Goal: Task Accomplishment & Management: Manage account settings

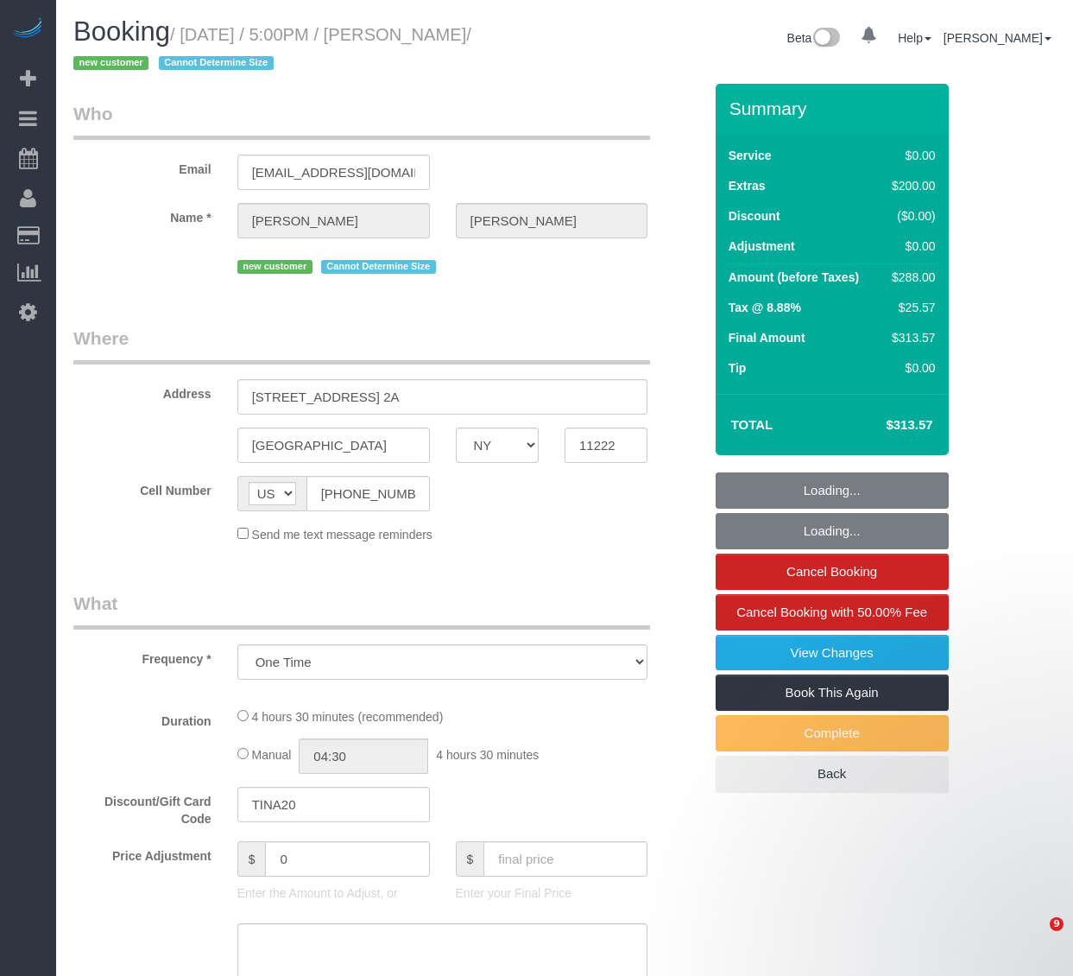
select select "NY"
select select "string:stripe-pm_1SH9eP4VGloSiKo7wFUE2tK2"
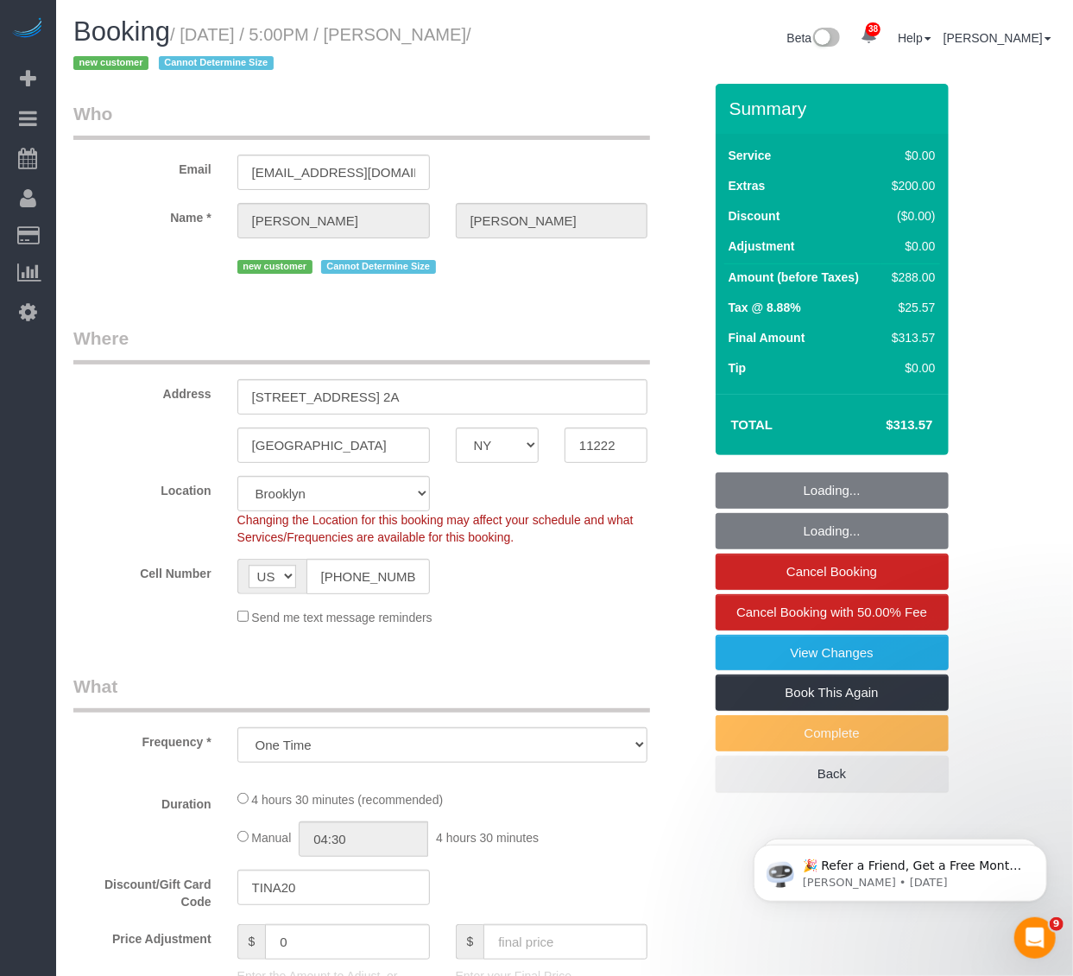
select select "object:829"
select select "spot1"
select select "number:65"
select select "number:79"
select select "number:15"
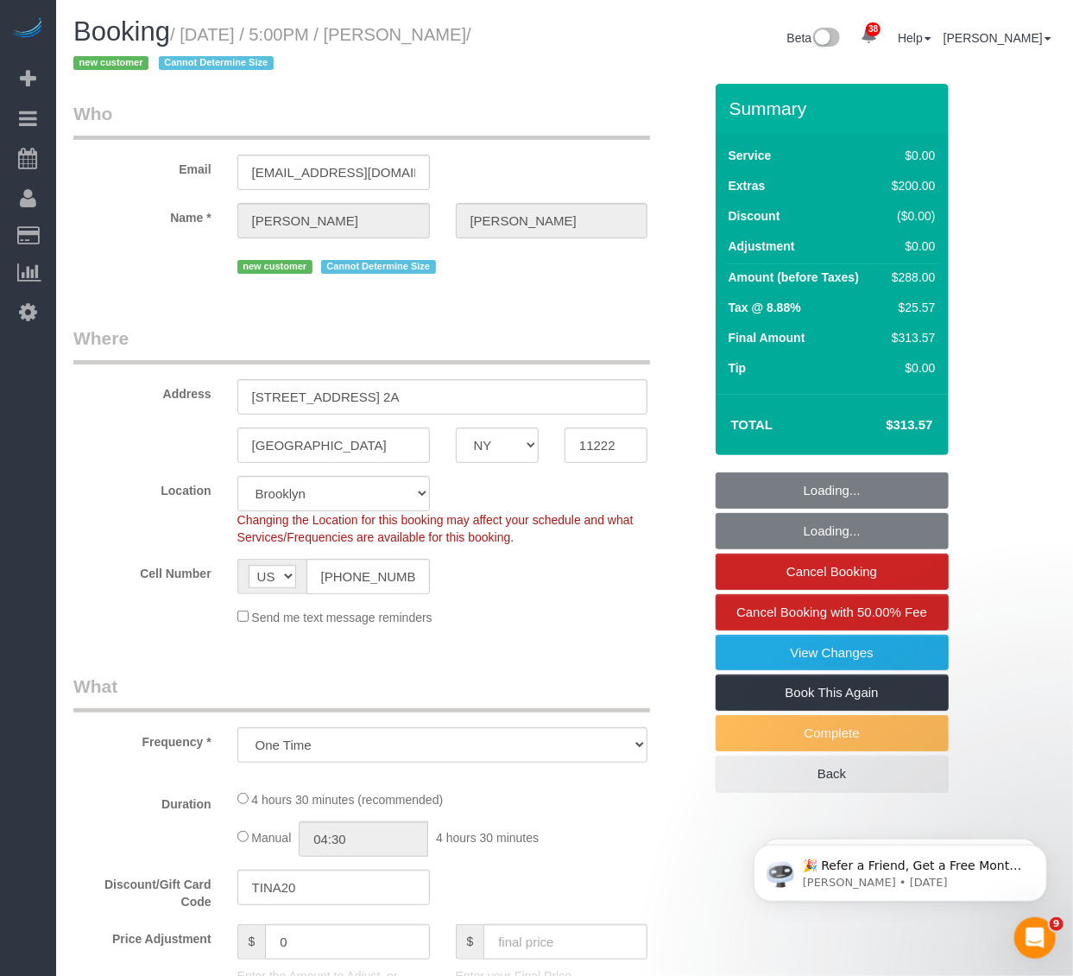
select select "number:5"
select select "1"
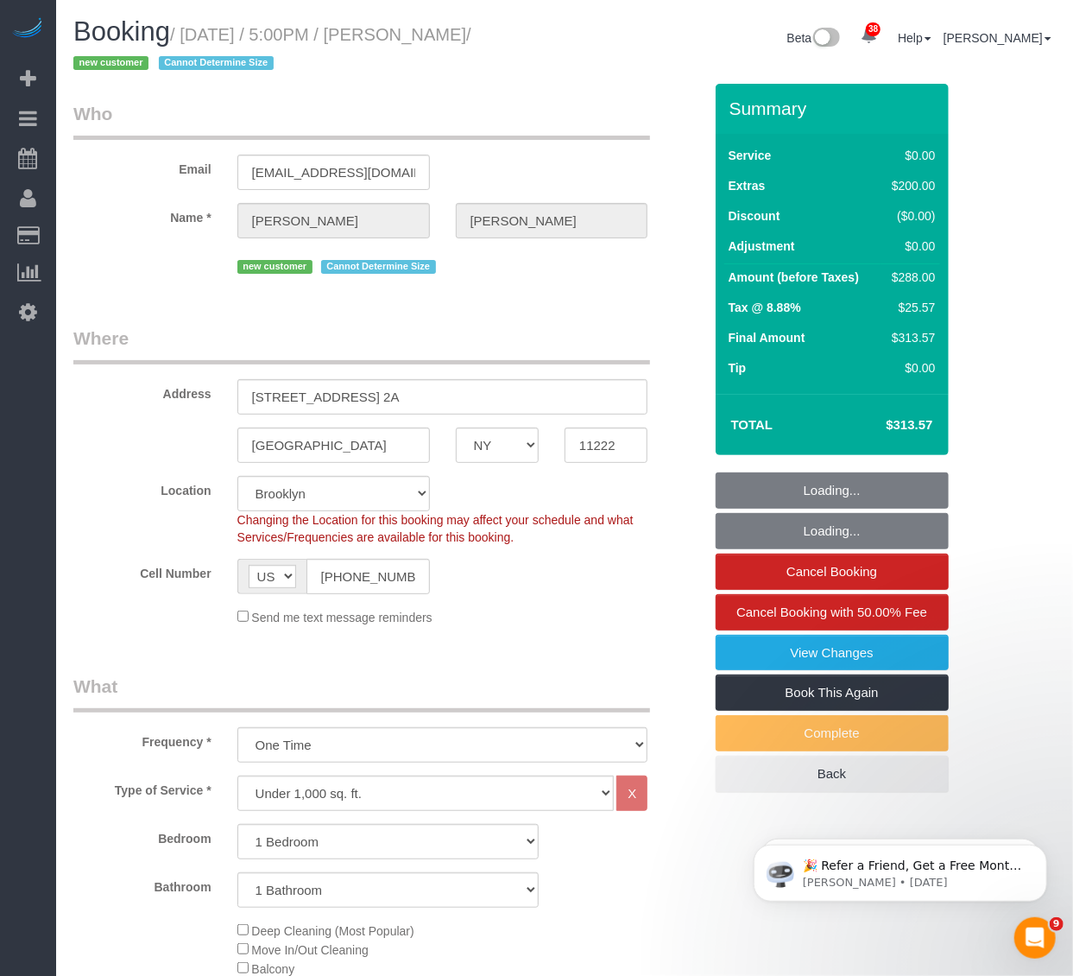
select select "1"
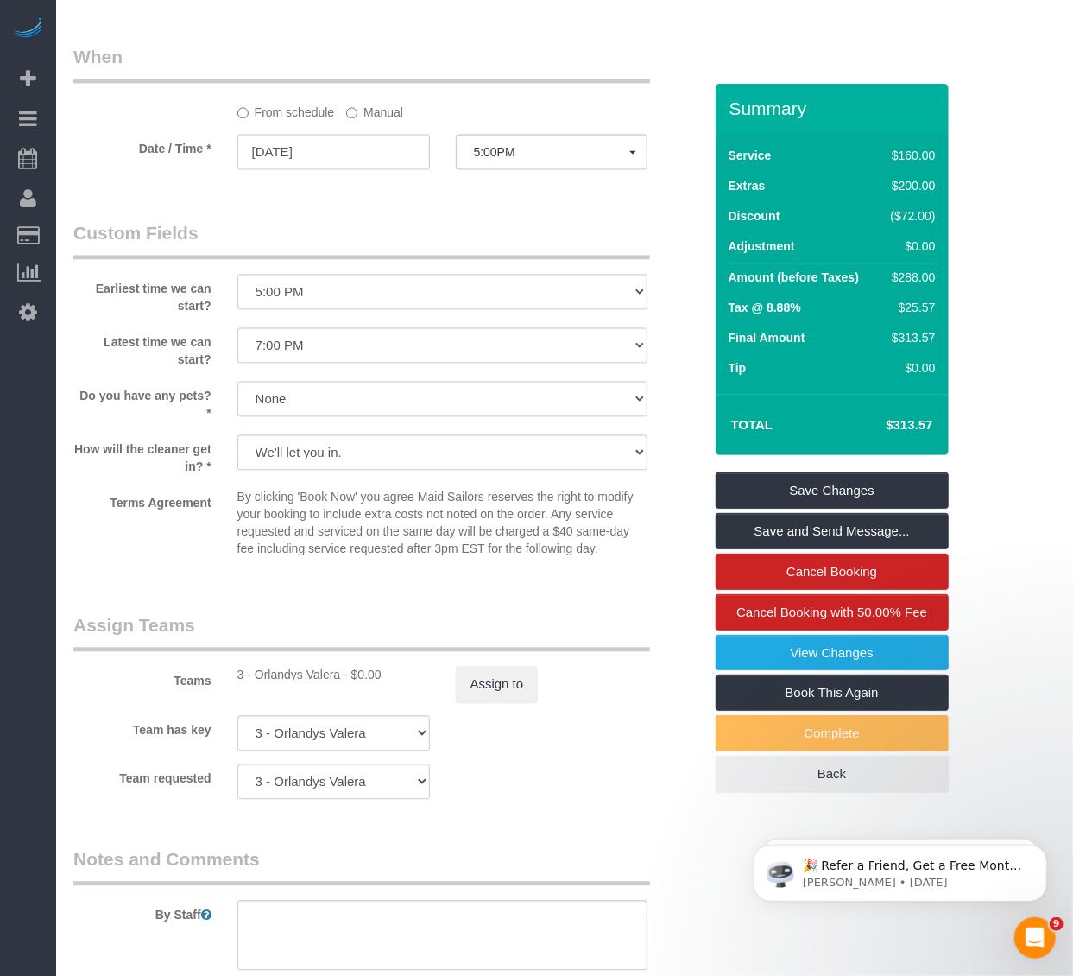
scroll to position [1727, 0]
click at [522, 157] on span "5:00PM" at bounding box center [552, 150] width 156 height 14
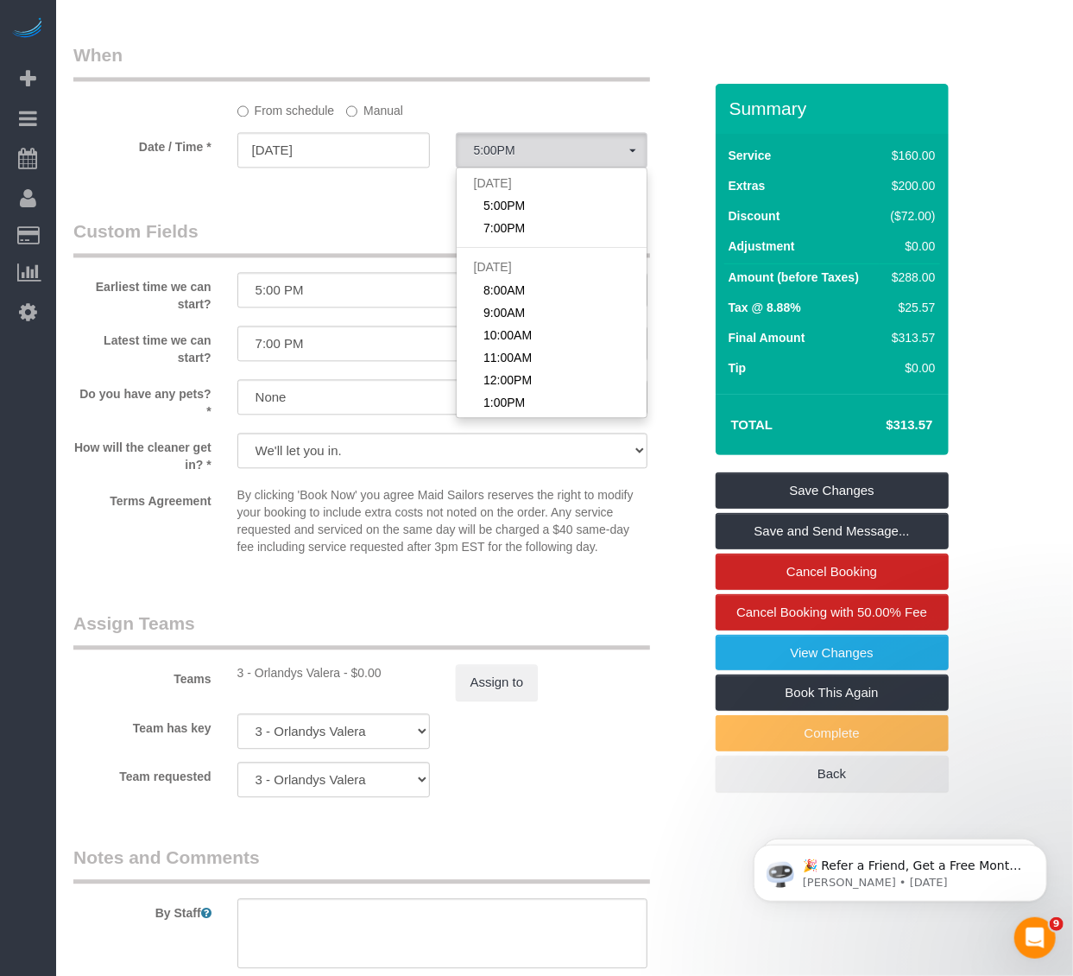
click at [343, 119] on div "From schedule Manual" at bounding box center [443, 107] width 437 height 23
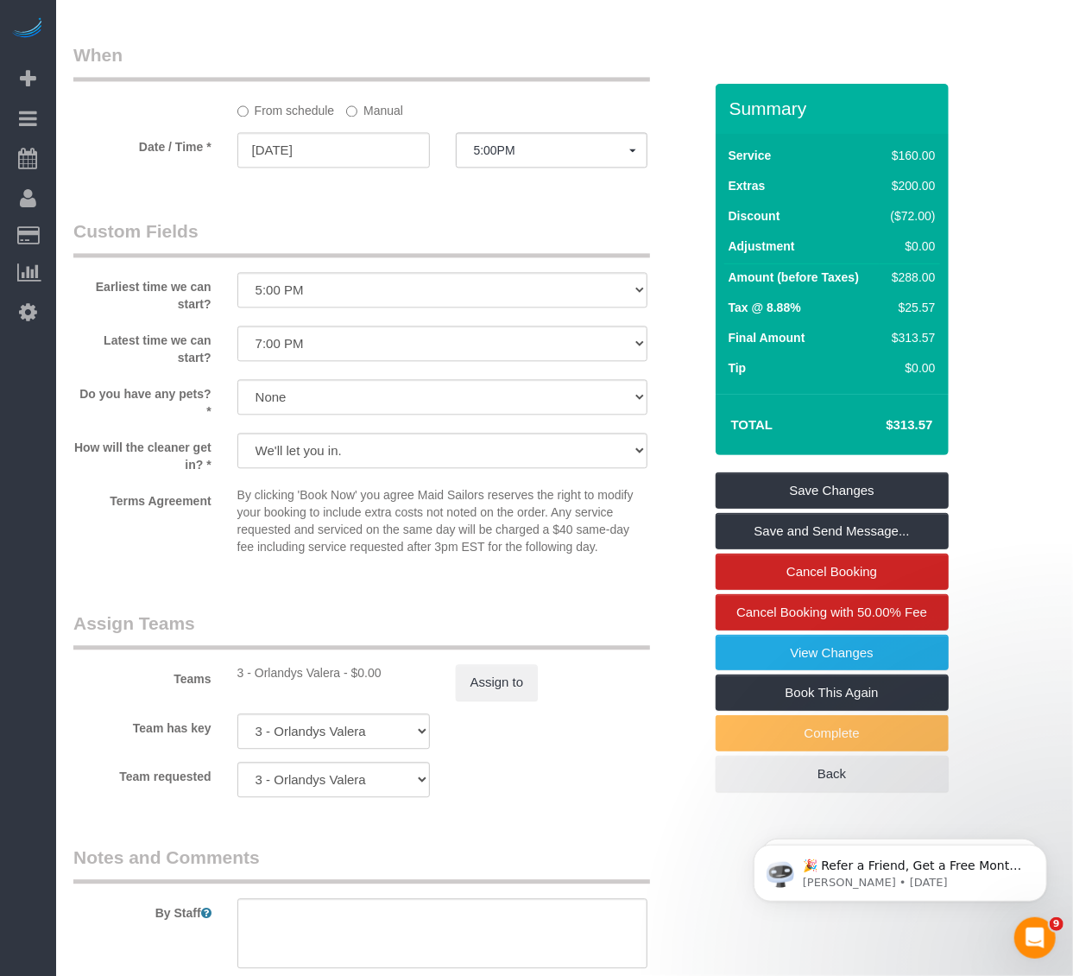
click at [345, 119] on div "From schedule Manual" at bounding box center [443, 107] width 437 height 23
click at [567, 157] on span "5:00PM" at bounding box center [552, 150] width 156 height 14
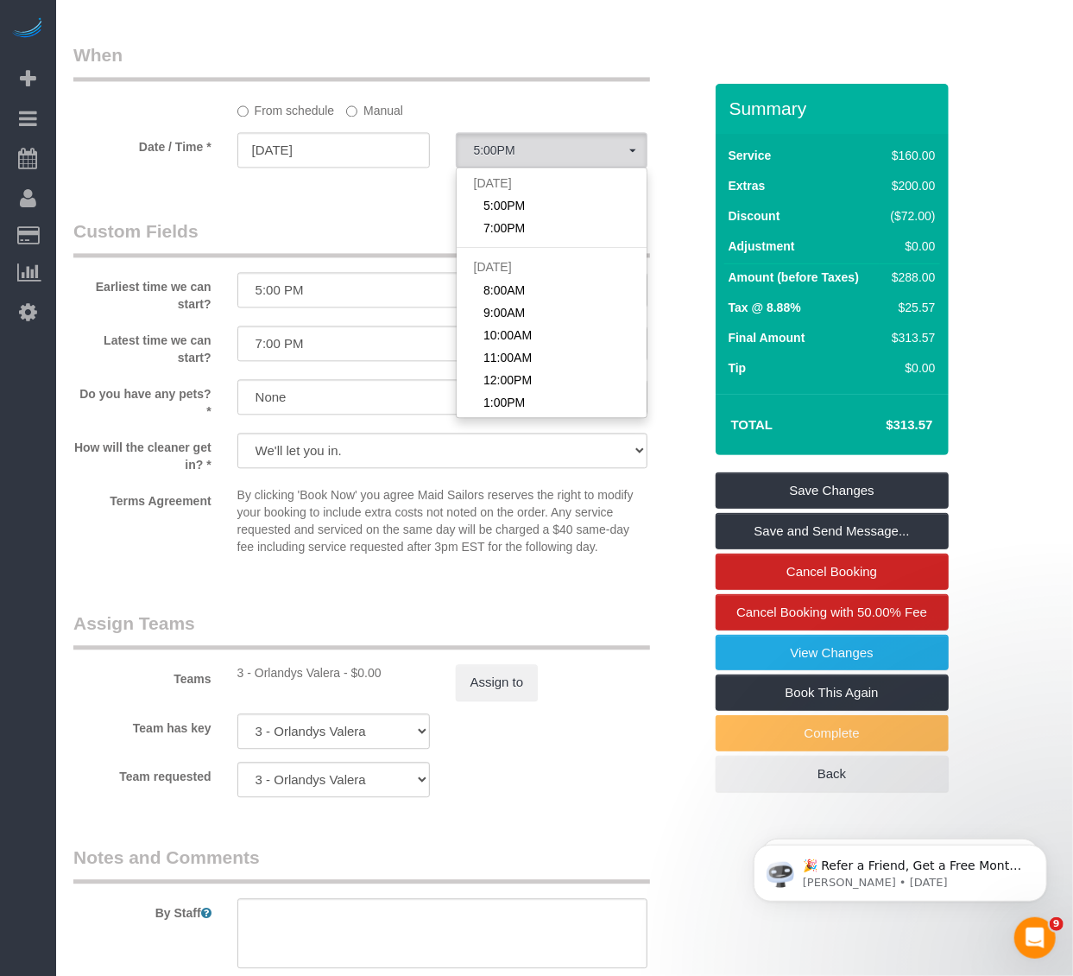
click at [361, 119] on label "Manual" at bounding box center [374, 107] width 57 height 23
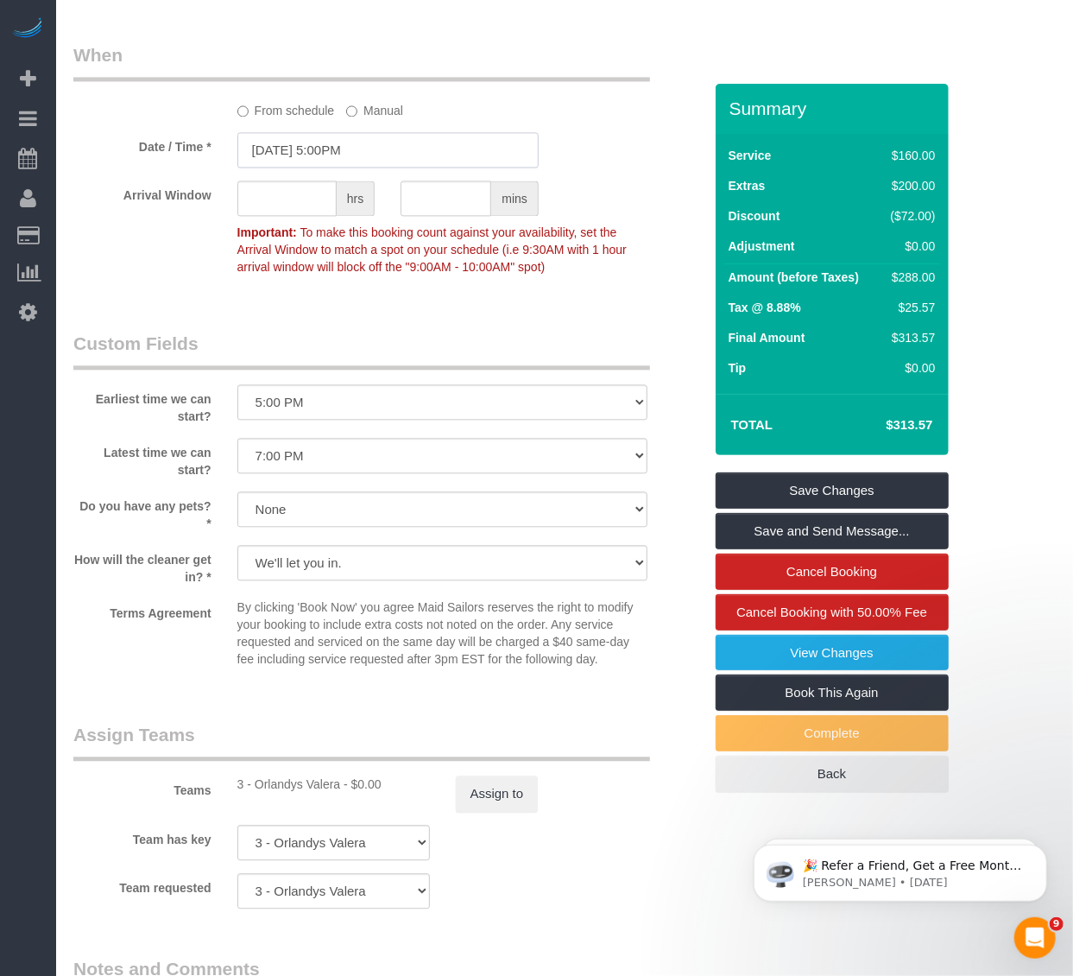
click at [364, 168] on input "10/12/2025 5:00PM" at bounding box center [387, 149] width 301 height 35
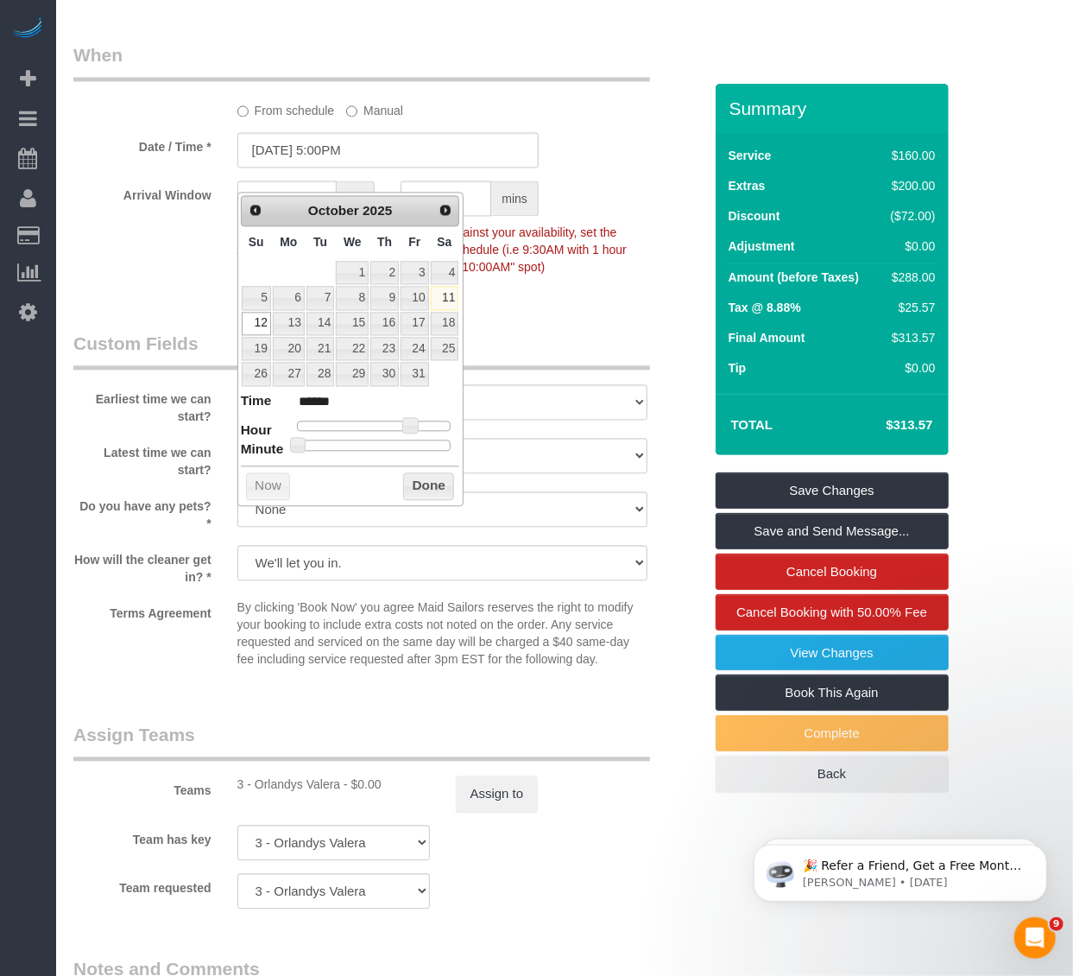
drag, startPoint x: 409, startPoint y: 413, endPoint x: 402, endPoint y: 424, distance: 13.7
click at [402, 424] on dl "Time ****** Hour Minute Second Millisecond Microsecond Time Zone ***** ***** **…" at bounding box center [350, 421] width 219 height 60
type input "10/12/2025 3:00PM"
type input "******"
click at [395, 428] on div at bounding box center [374, 426] width 155 height 10
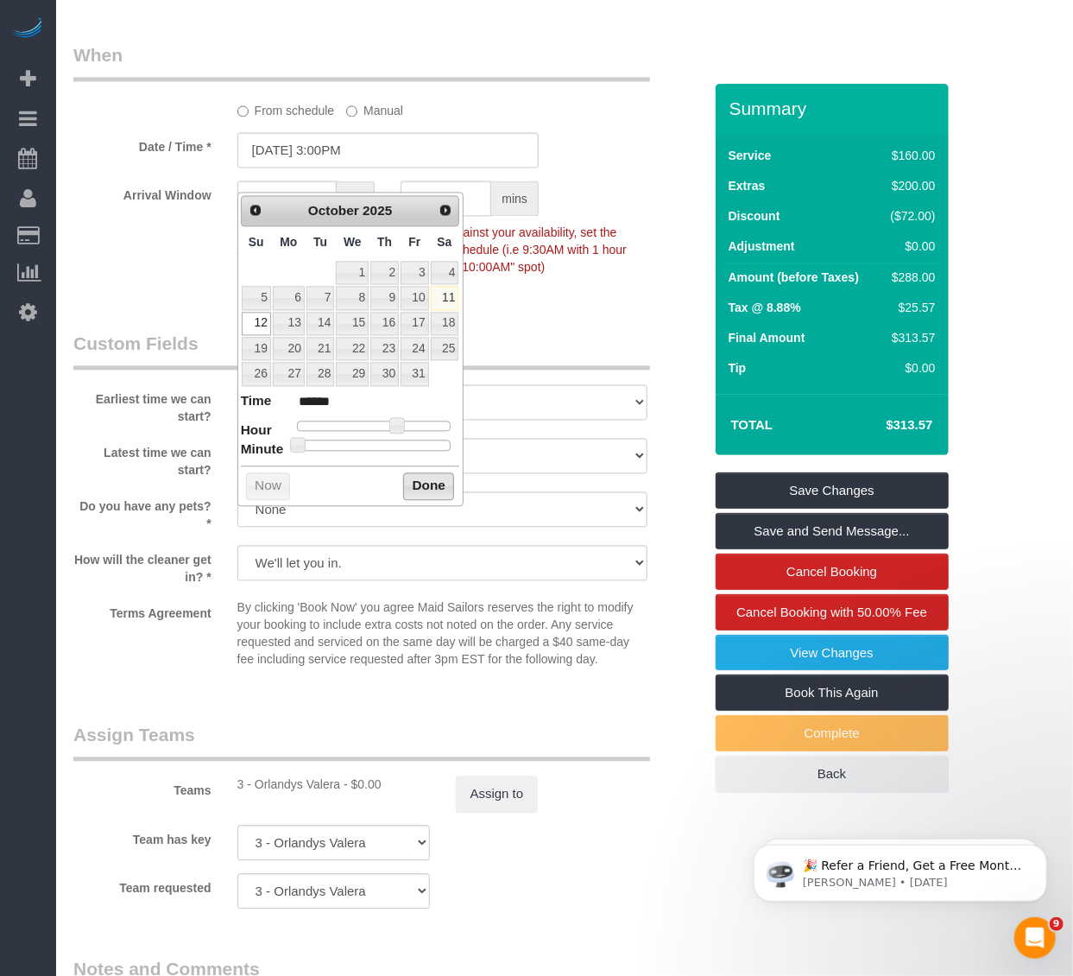
click at [411, 480] on button "Done" at bounding box center [428, 486] width 51 height 28
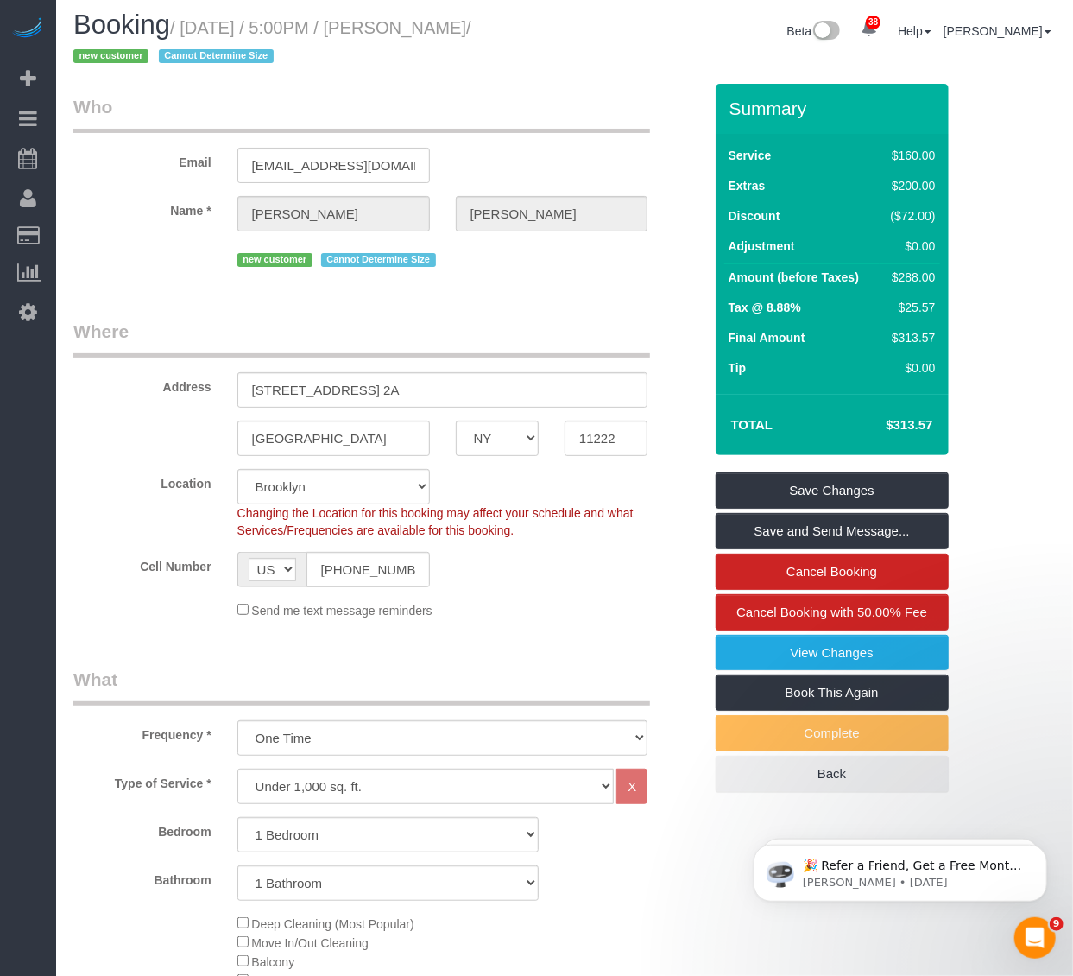
scroll to position [0, 0]
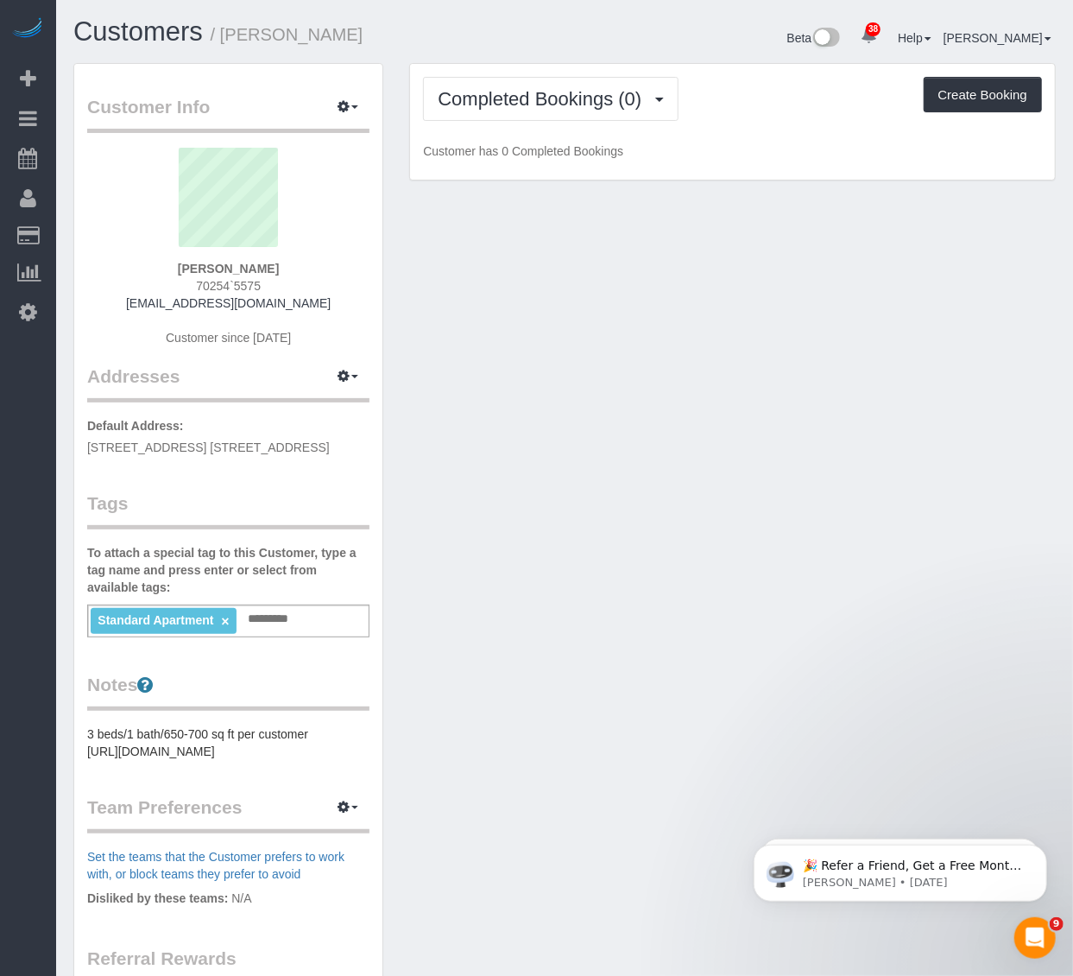
drag, startPoint x: 346, startPoint y: 439, endPoint x: 84, endPoint y: 450, distance: 262.7
click at [84, 450] on div "Customer Info Edit Contact Info Send Message Email Preferences Special Sales Ta…" at bounding box center [228, 643] width 308 height 1159
copy span "[STREET_ADDRESS] [STREET_ADDRESS]"
drag, startPoint x: 608, startPoint y: 349, endPoint x: 455, endPoint y: 134, distance: 263.8
click at [598, 348] on div "Customer Info Edit Contact Info Send Message Email Preferences Special Sales Ta…" at bounding box center [564, 652] width 1009 height 1178
